Goal: Task Accomplishment & Management: Manage account settings

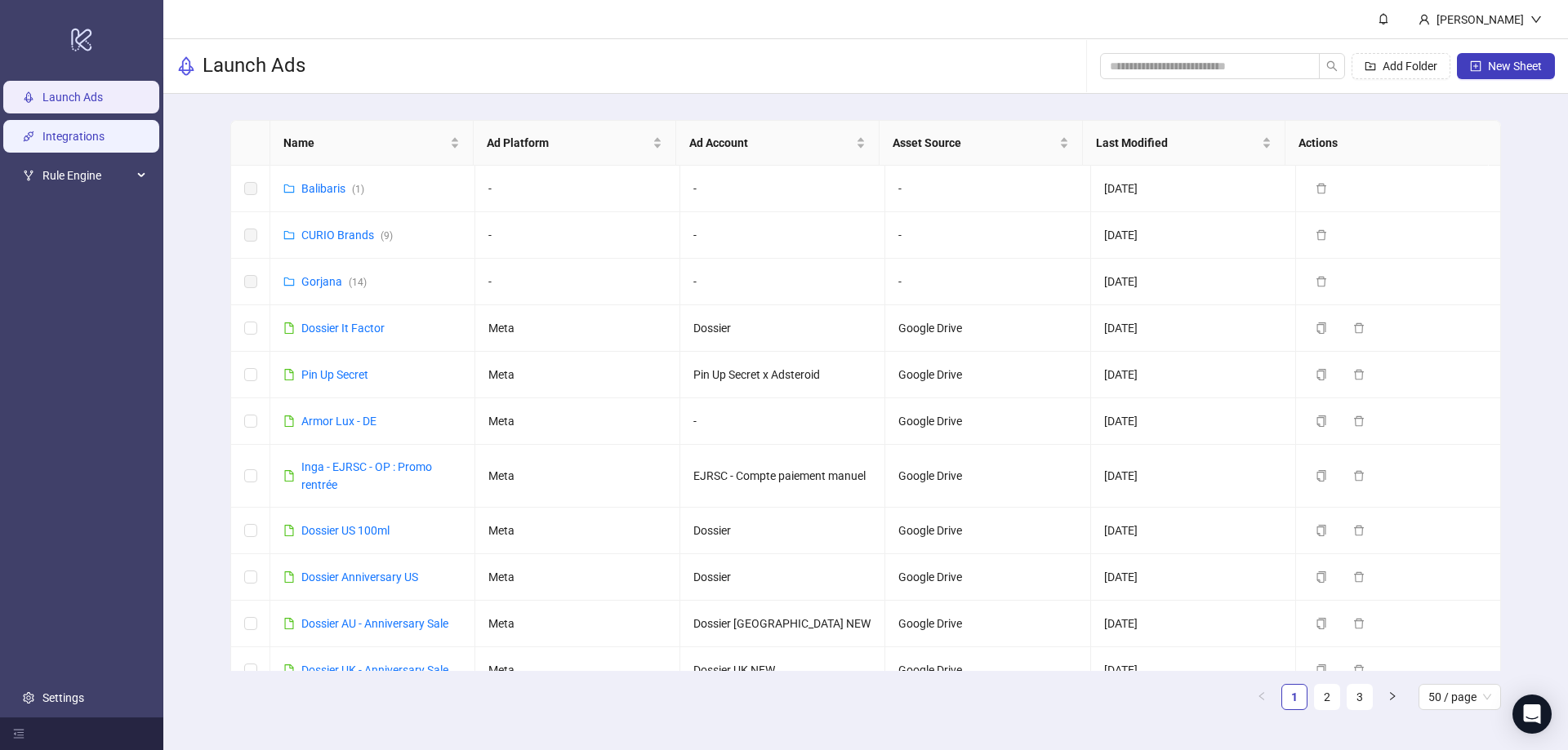
click at [102, 140] on link "Integrations" at bounding box center [73, 137] width 62 height 13
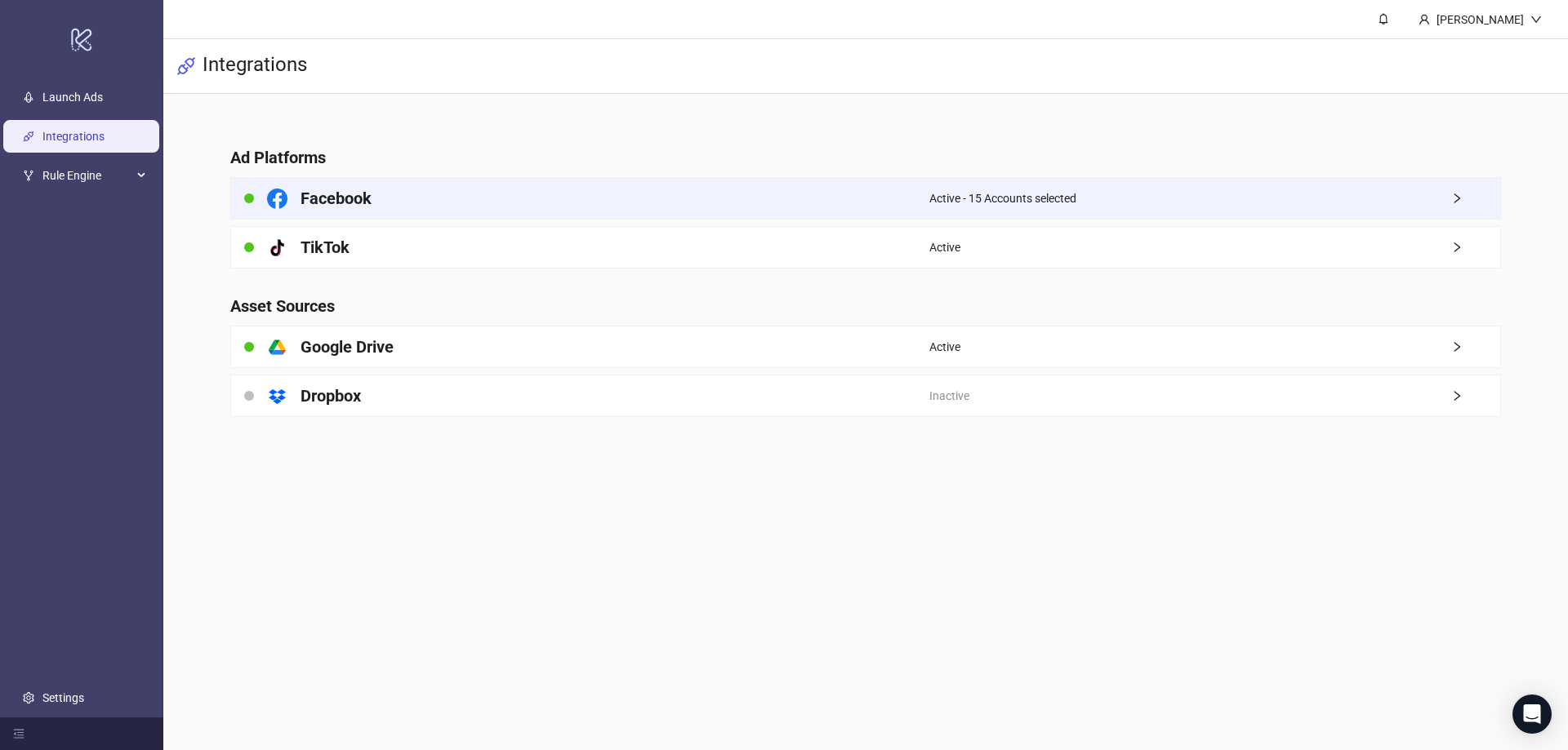
click at [1003, 192] on span "Active - 15 Accounts selected" at bounding box center [1003, 198] width 147 height 18
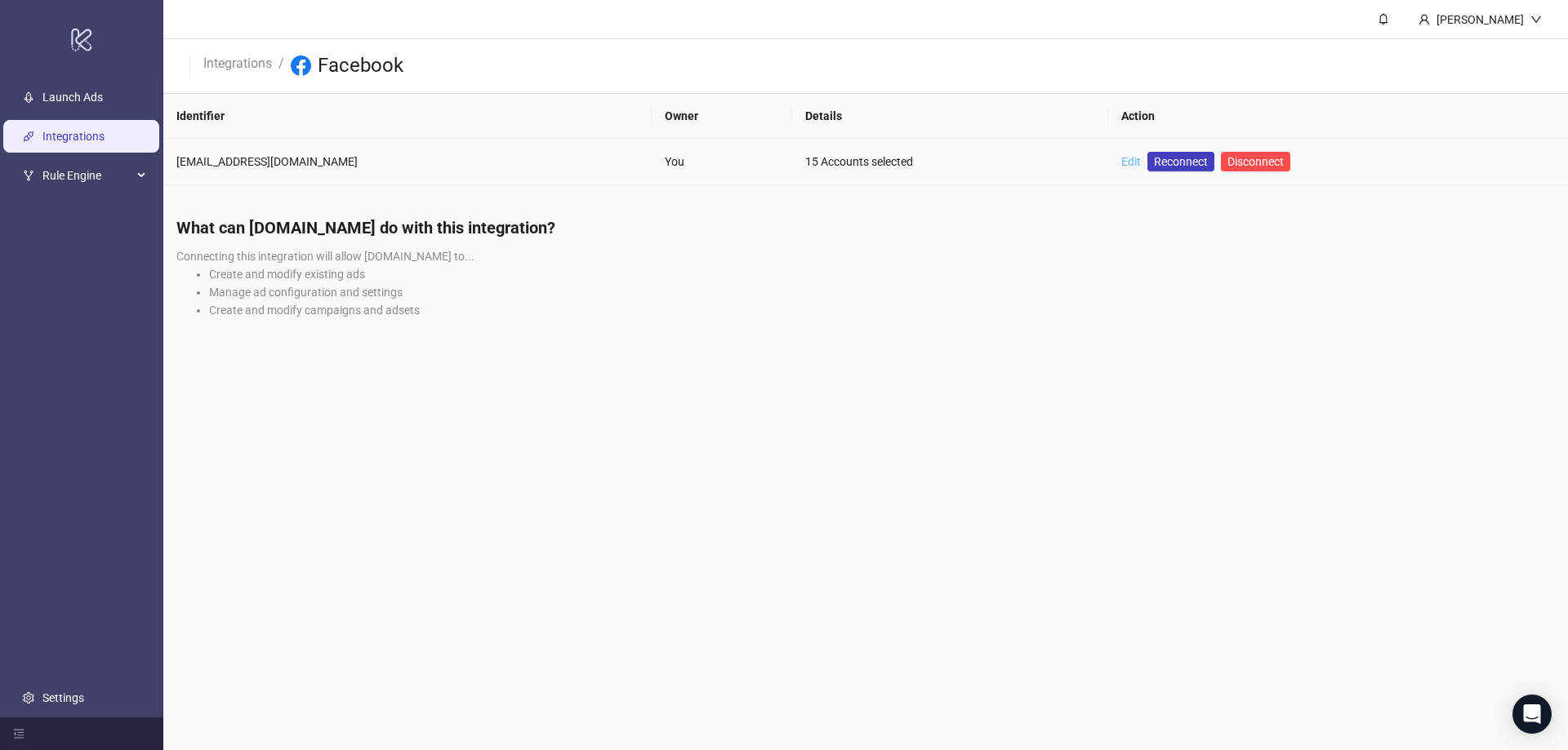
click at [1121, 163] on link "Edit" at bounding box center [1131, 161] width 19 height 13
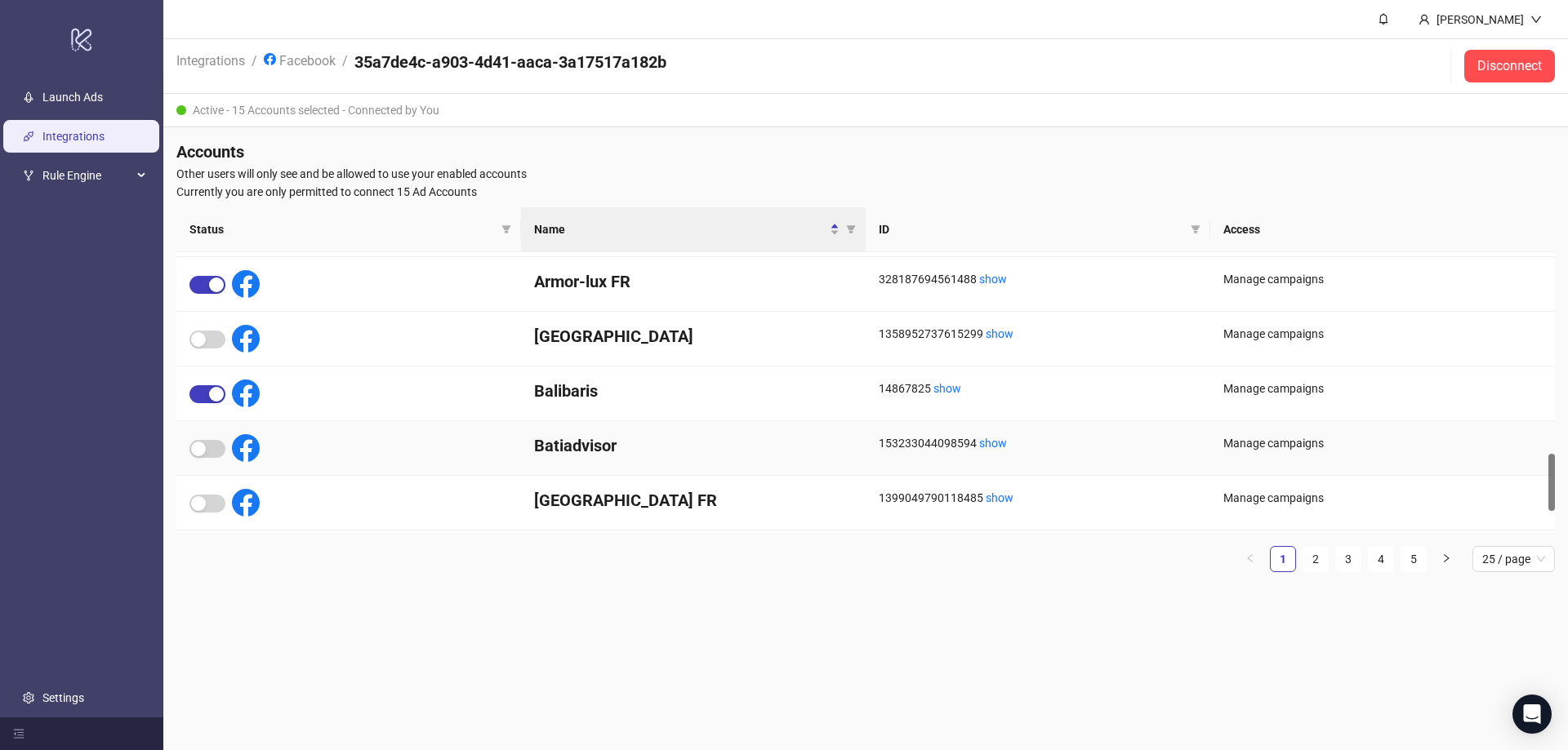
scroll to position [1087, 0]
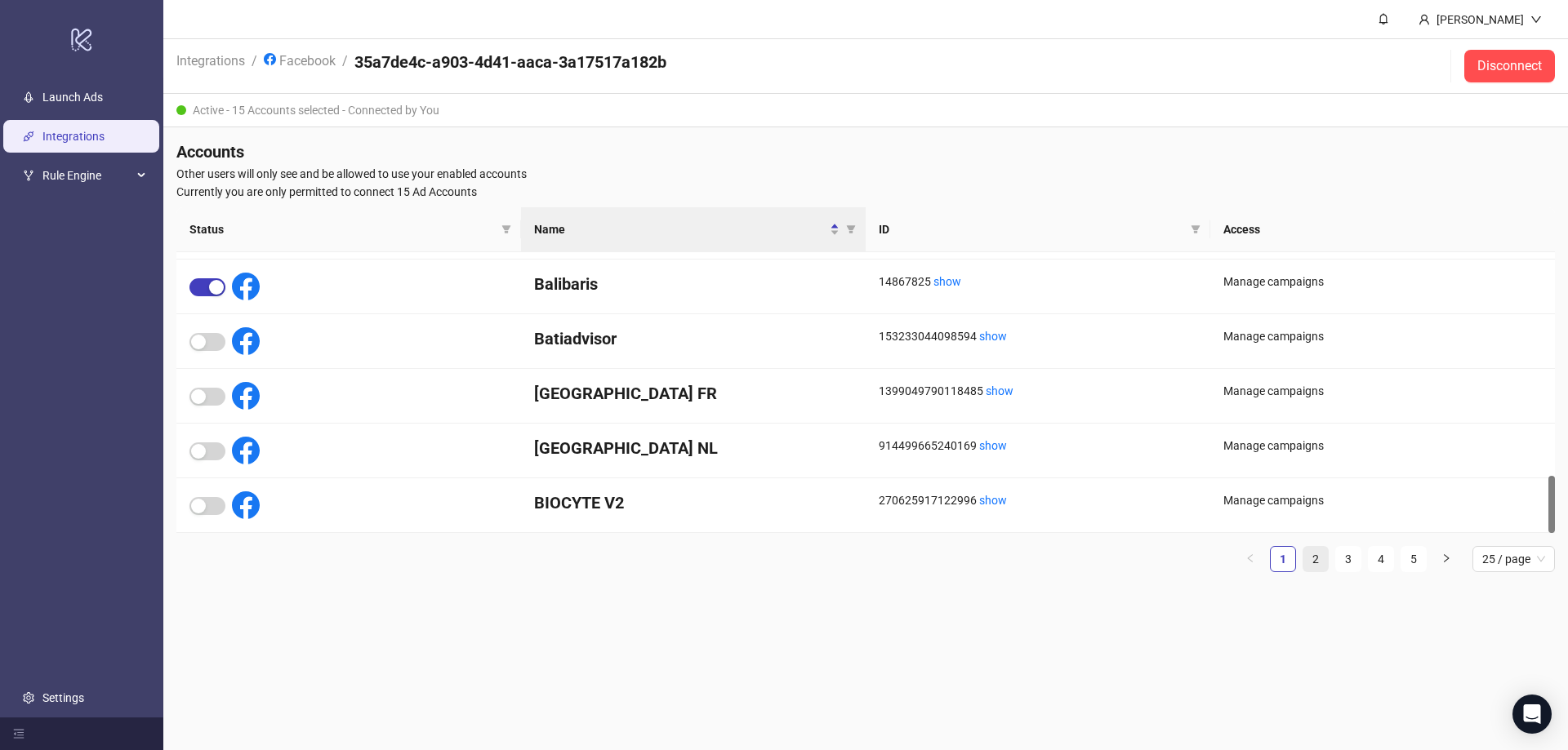
click at [1311, 556] on link "2" at bounding box center [1316, 559] width 25 height 25
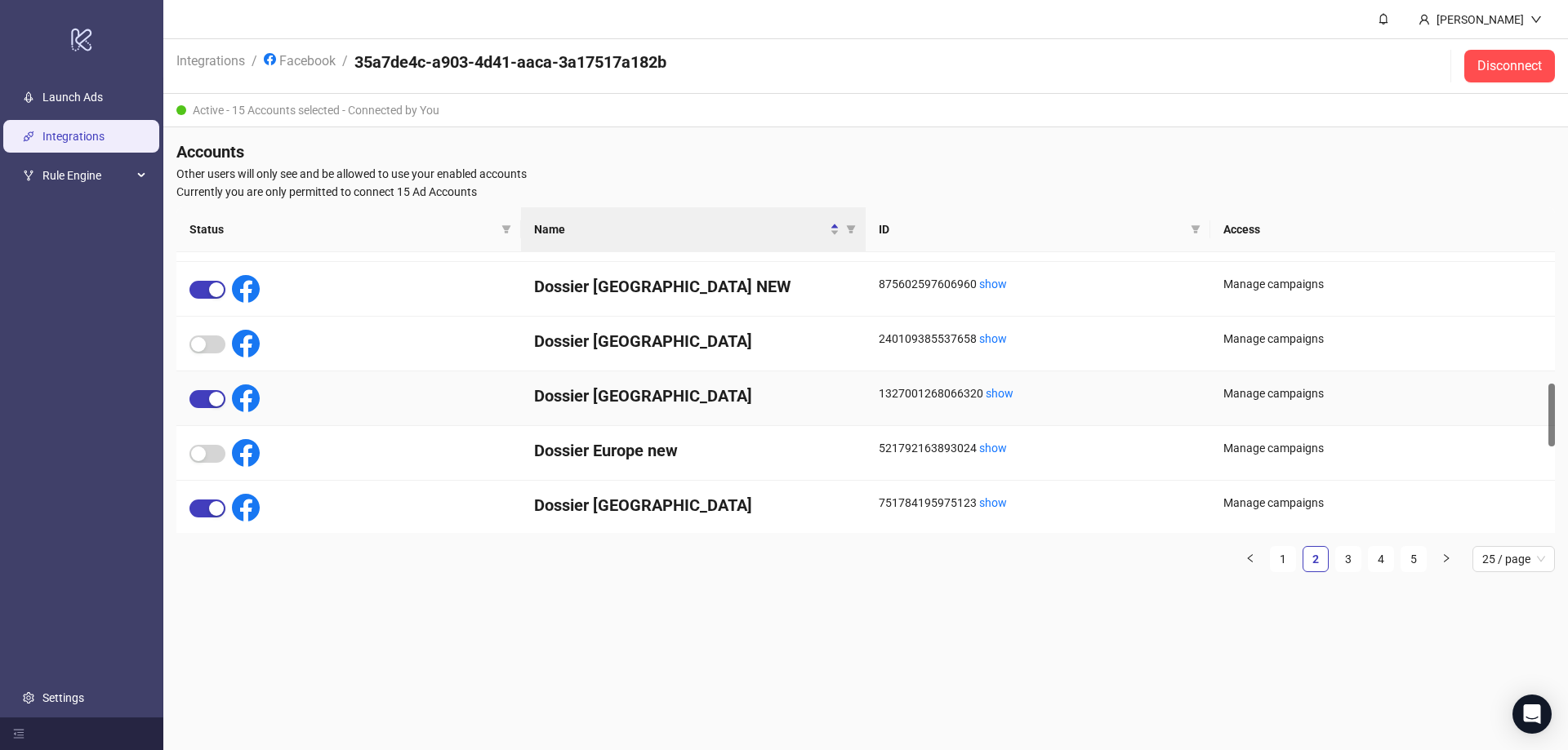
scroll to position [665, 0]
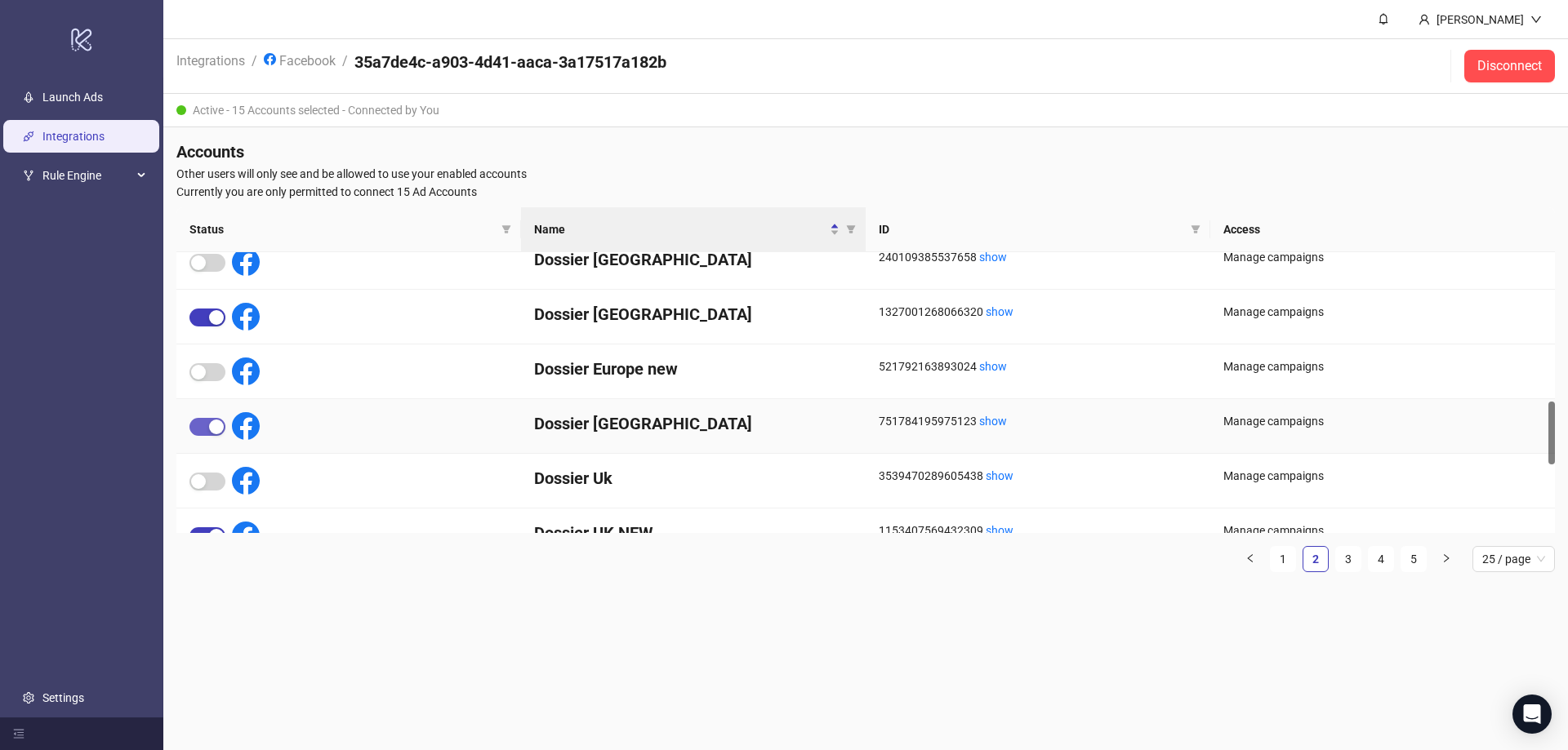
click at [206, 424] on span "button" at bounding box center [207, 427] width 36 height 18
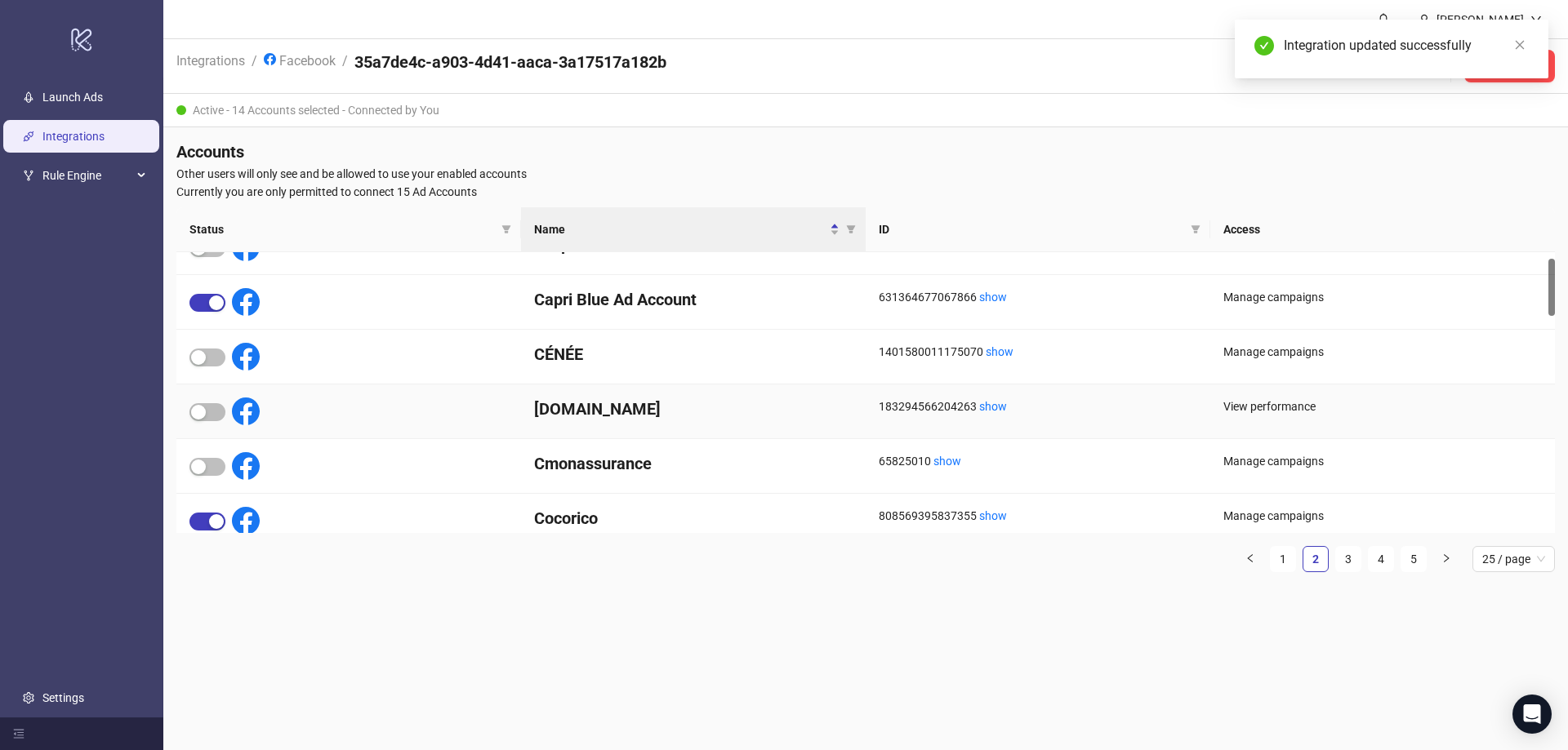
scroll to position [0, 0]
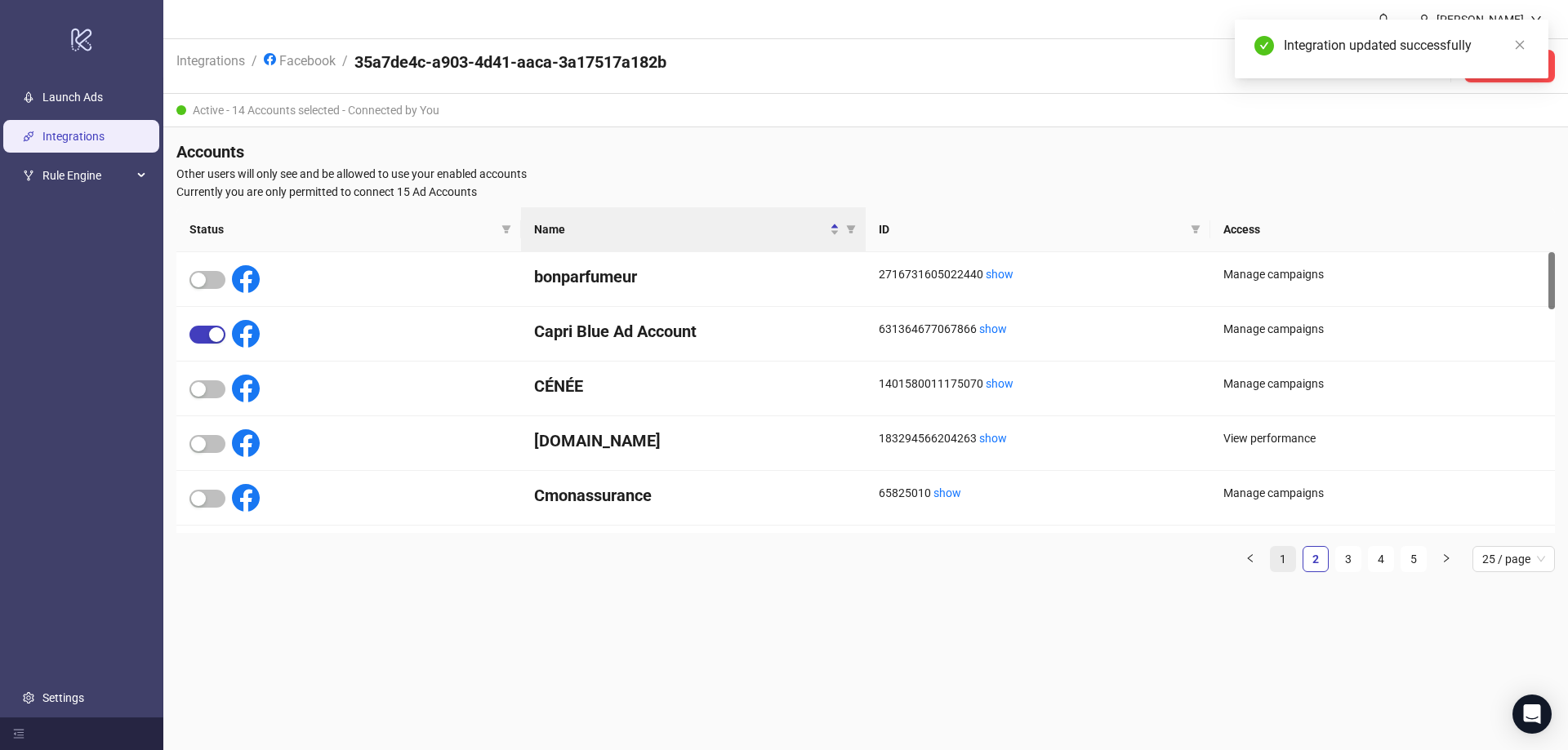
click at [1280, 565] on link "1" at bounding box center [1283, 559] width 25 height 25
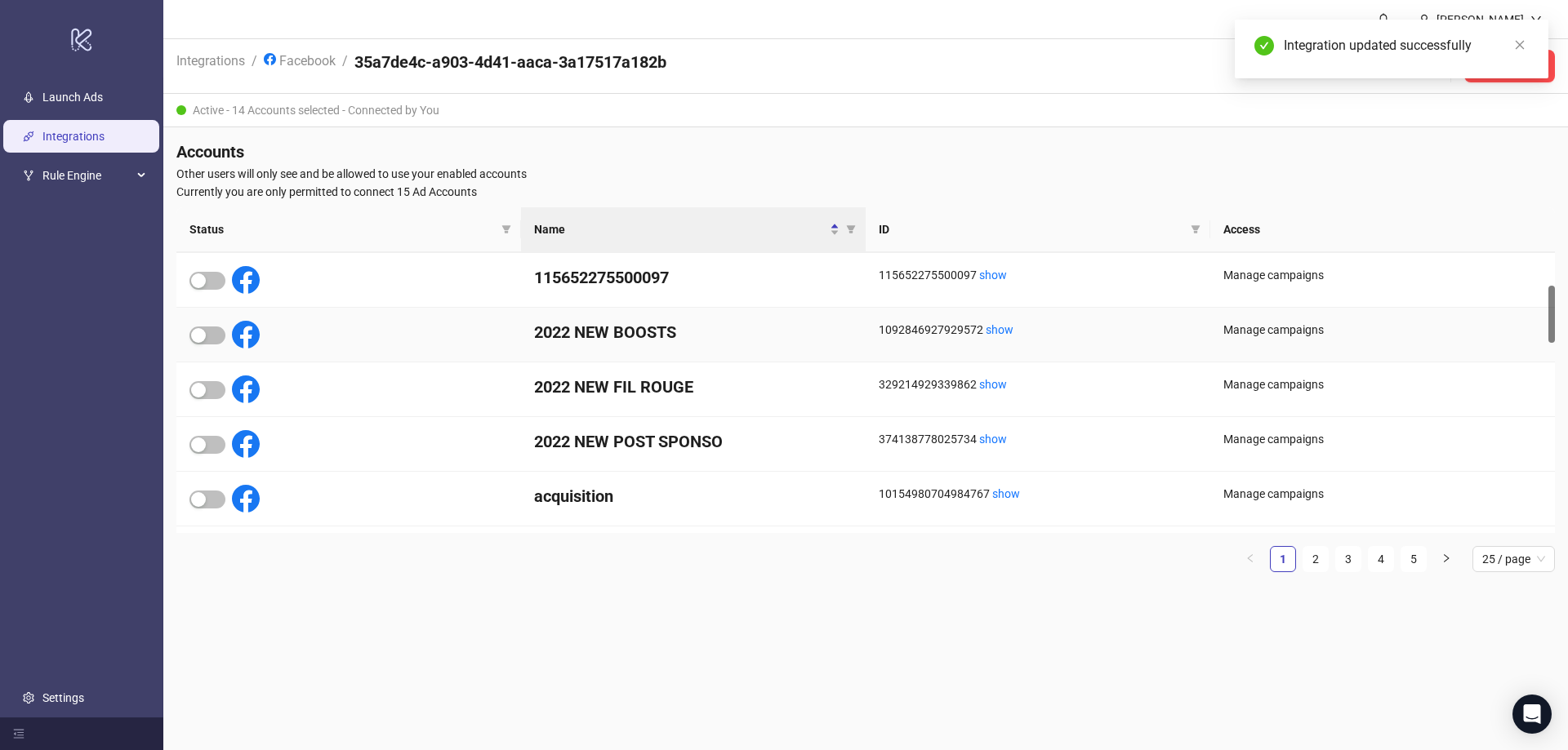
scroll to position [326, 0]
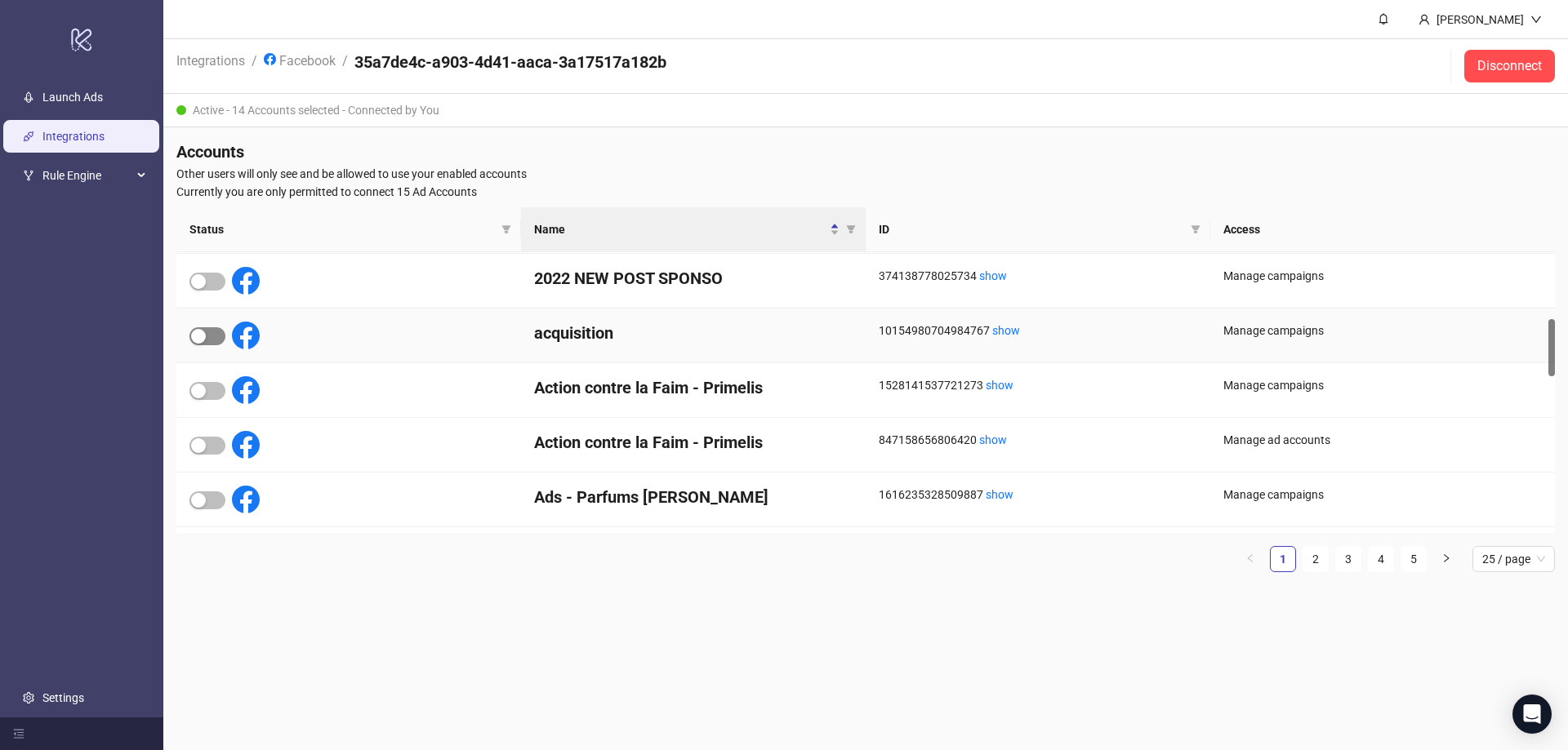
click at [201, 335] on div "button" at bounding box center [198, 336] width 15 height 15
